Goal: Information Seeking & Learning: Learn about a topic

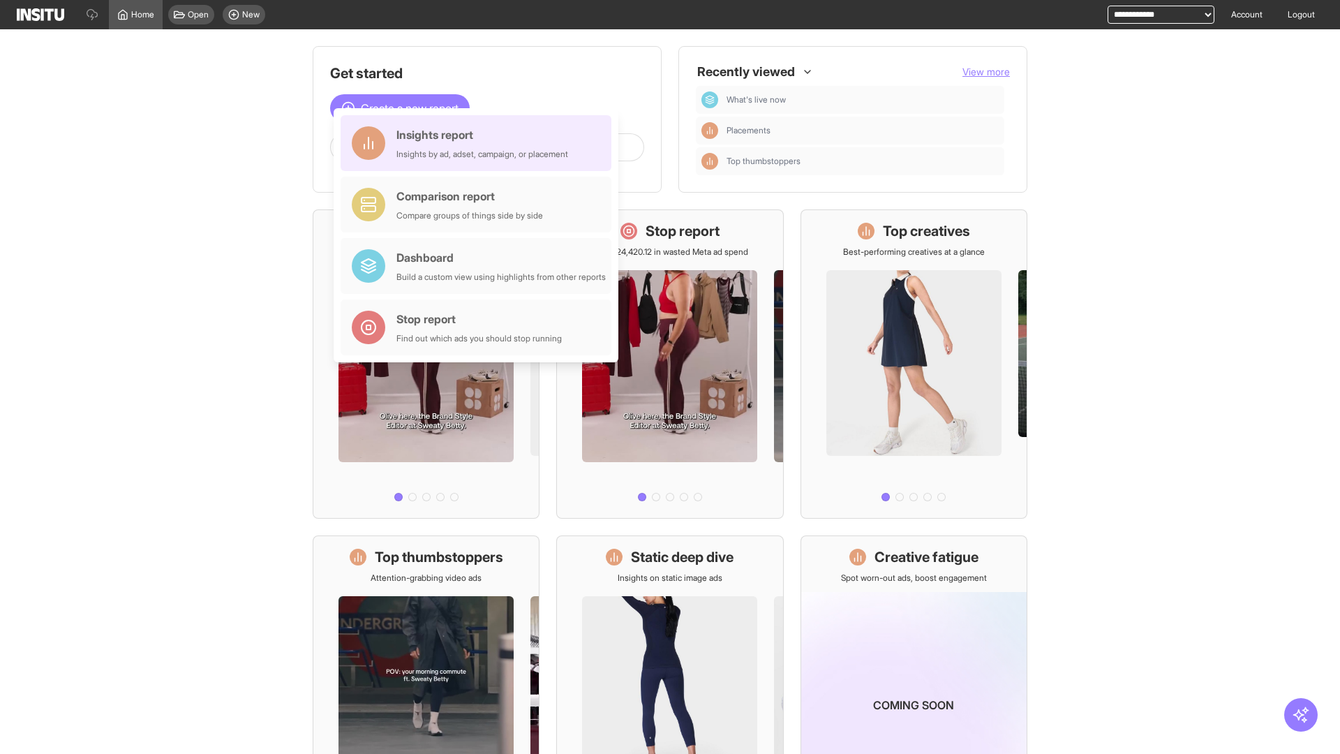
click at [480, 143] on div "Insights report Insights by ad, adset, campaign, or placement" at bounding box center [482, 143] width 172 height 34
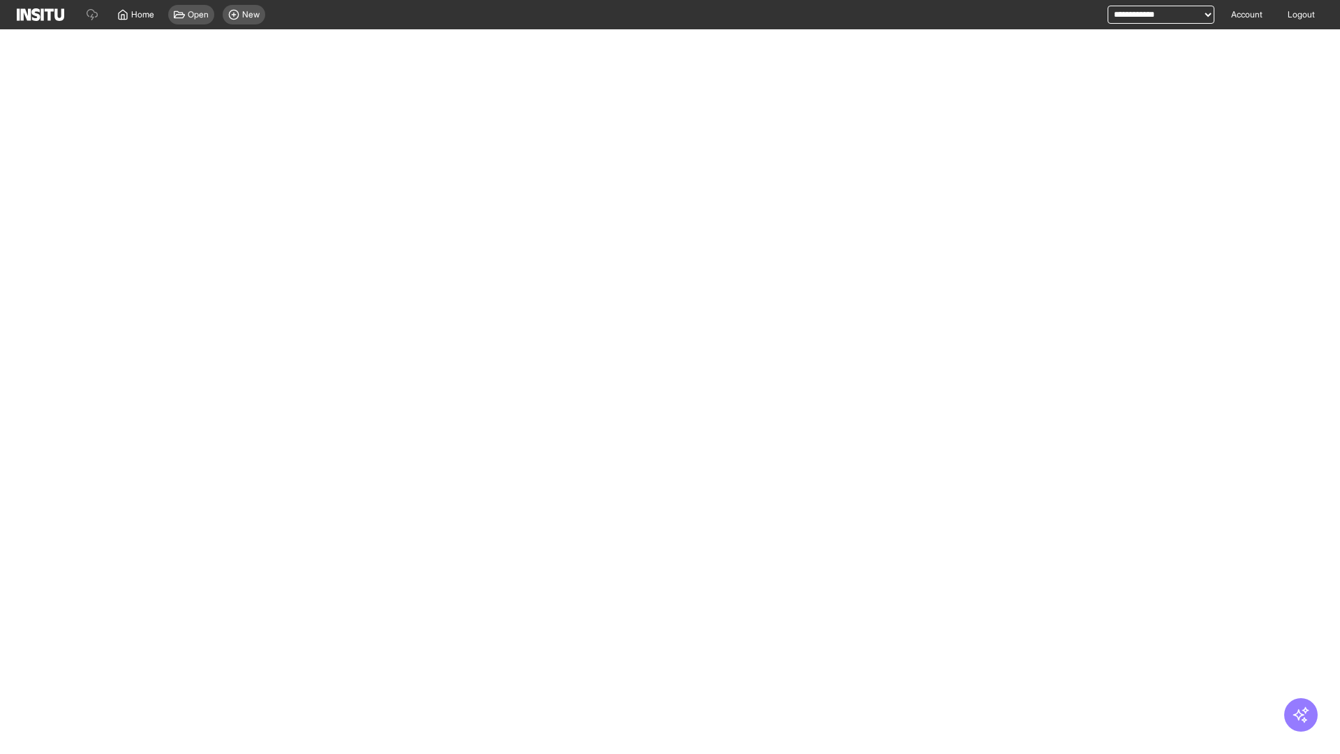
select select "**"
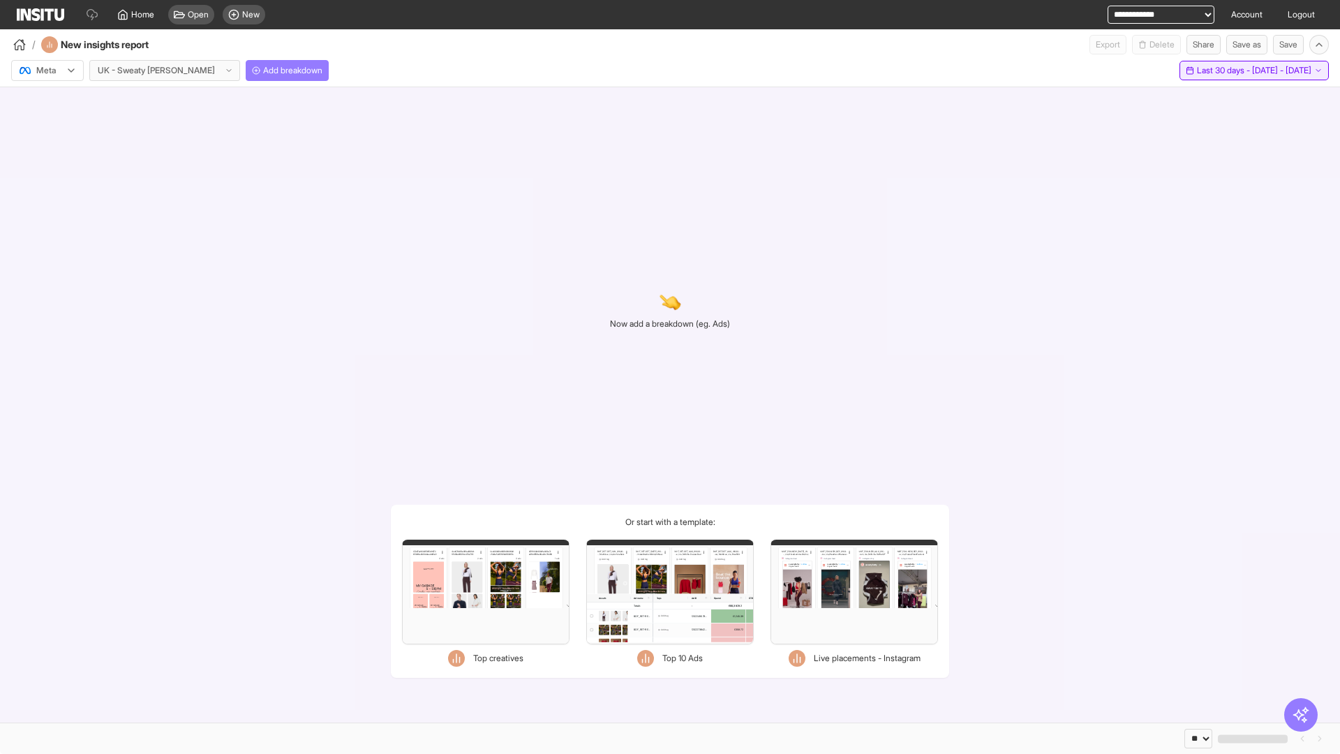
click at [1227, 71] on span "Last 30 days - [DATE] - [DATE]" at bounding box center [1254, 70] width 114 height 11
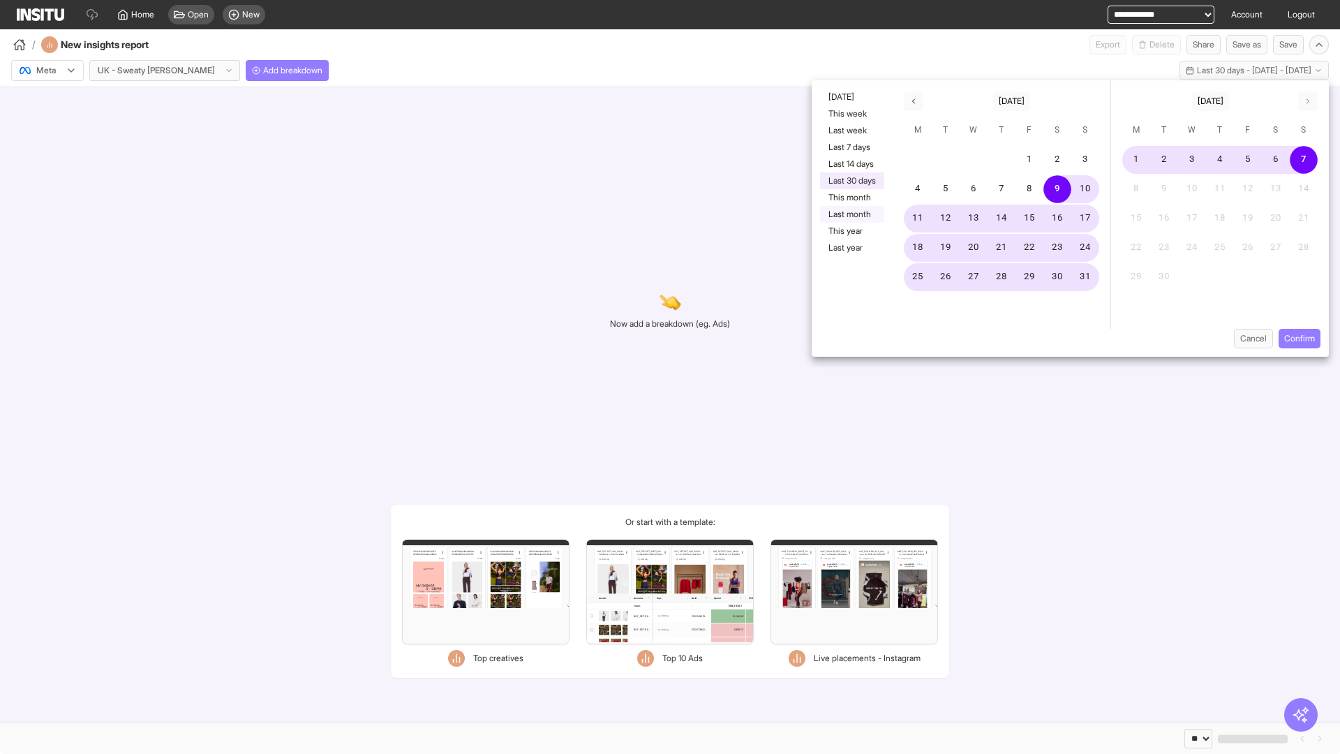
click at [851, 214] on button "Last month" at bounding box center [852, 214] width 64 height 17
